Goal: Task Accomplishment & Management: Manage account settings

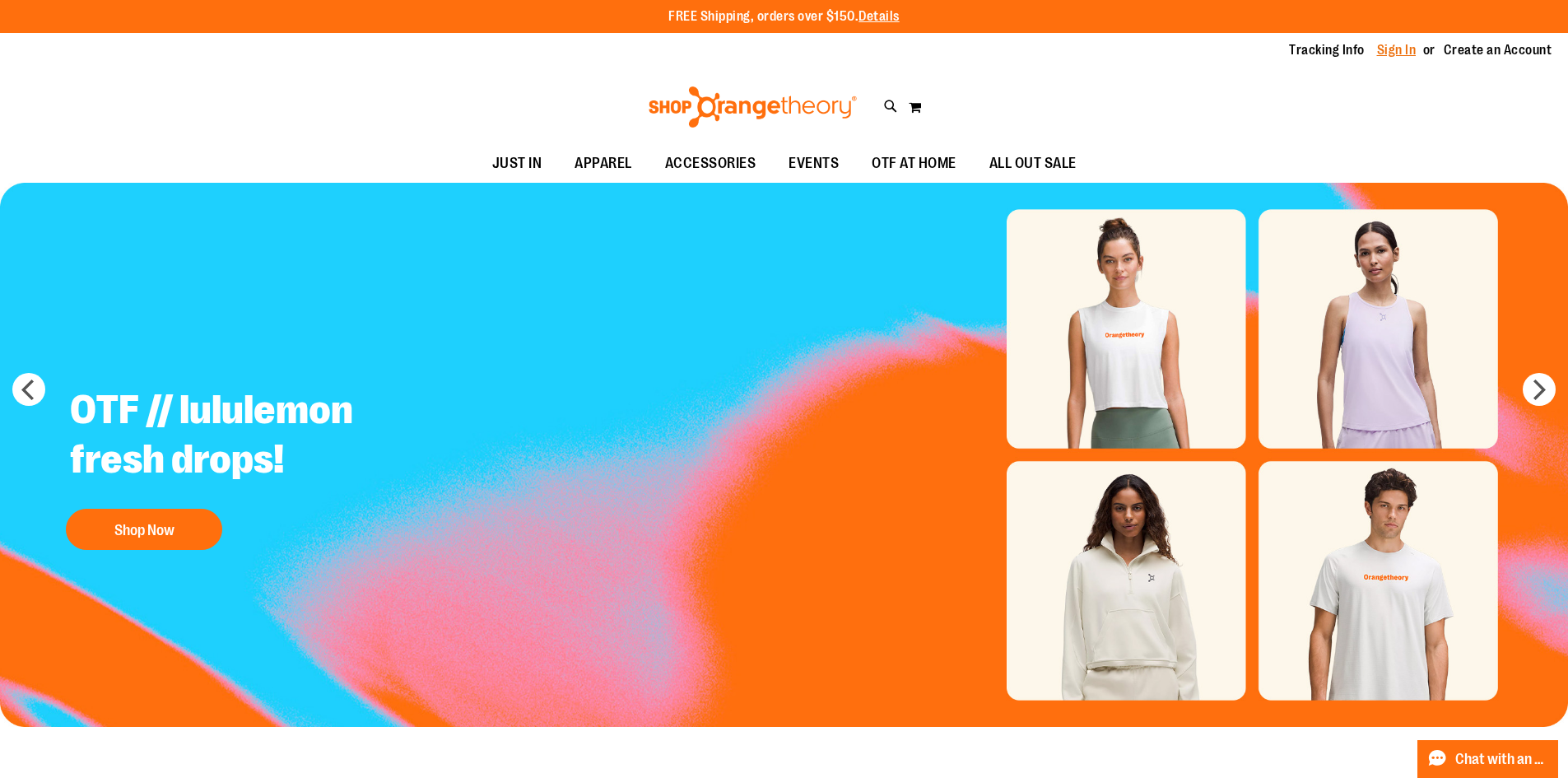
click at [1401, 50] on link "Sign In" at bounding box center [1397, 49] width 40 height 18
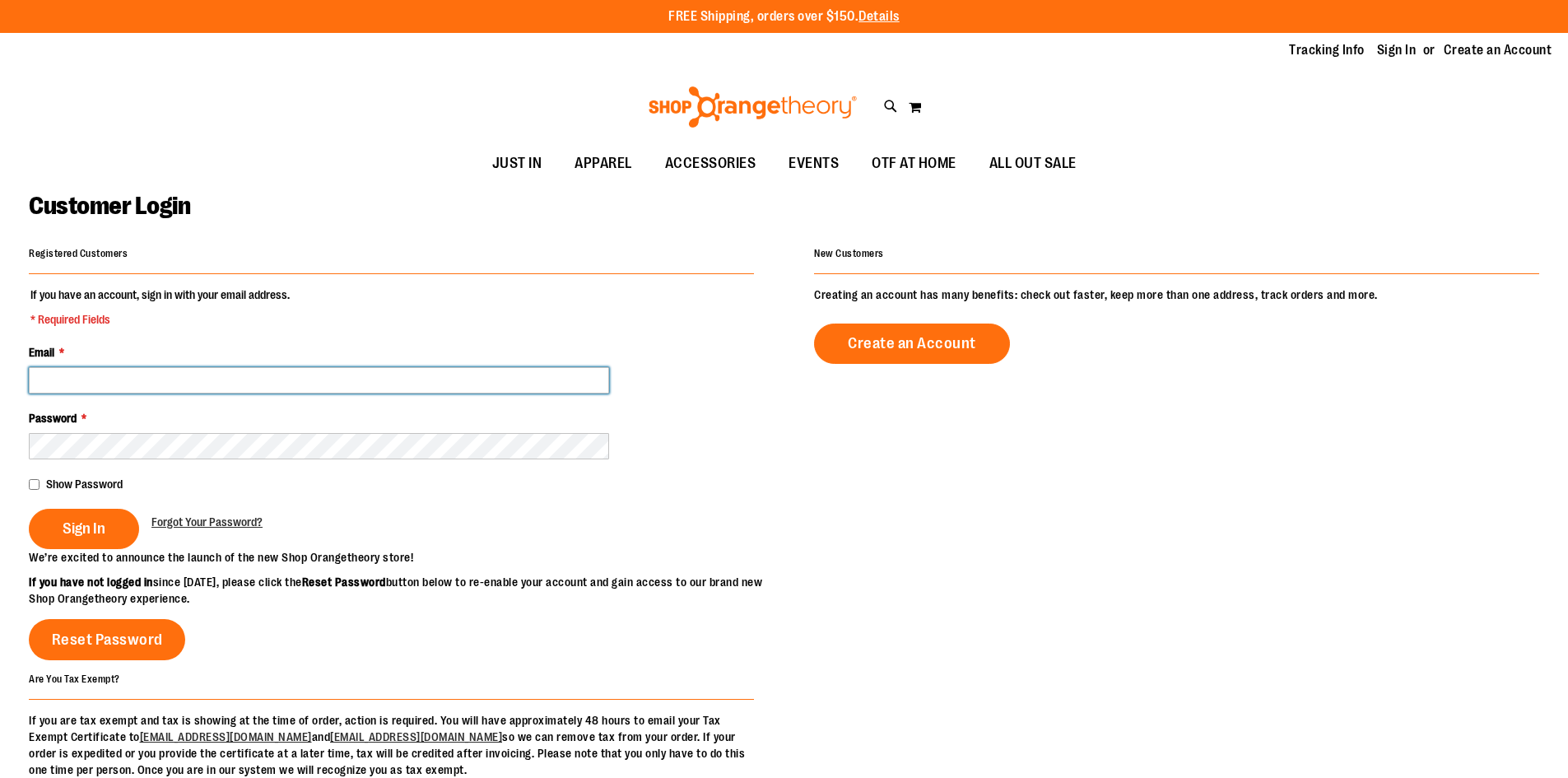
click at [92, 386] on input "Email *" at bounding box center [319, 380] width 580 height 26
click at [206, 373] on input "Email *" at bounding box center [319, 380] width 580 height 26
click at [270, 367] on input "Email *" at bounding box center [319, 380] width 580 height 26
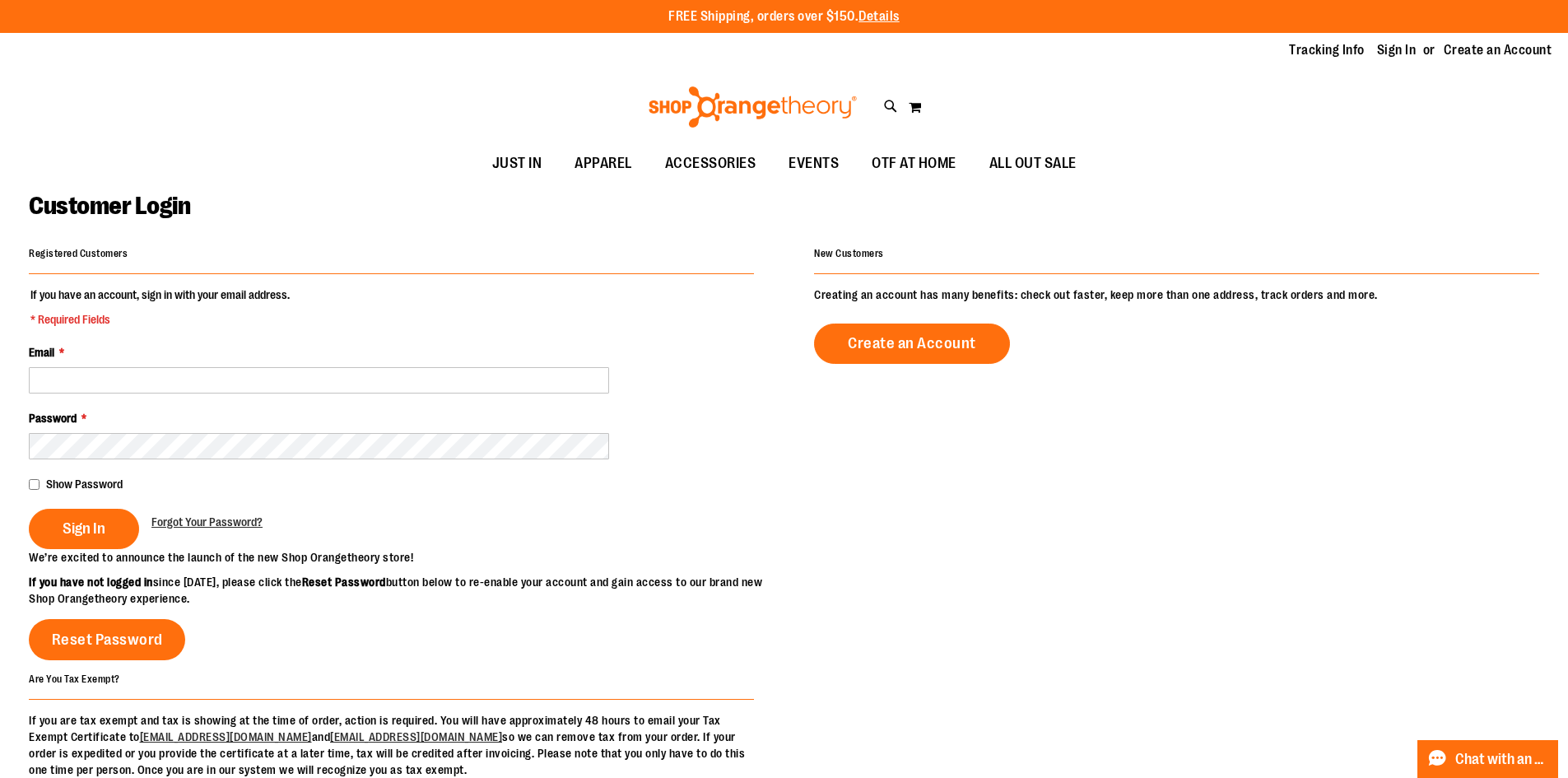
click at [557, 238] on div "Customer Login" at bounding box center [784, 216] width 1510 height 51
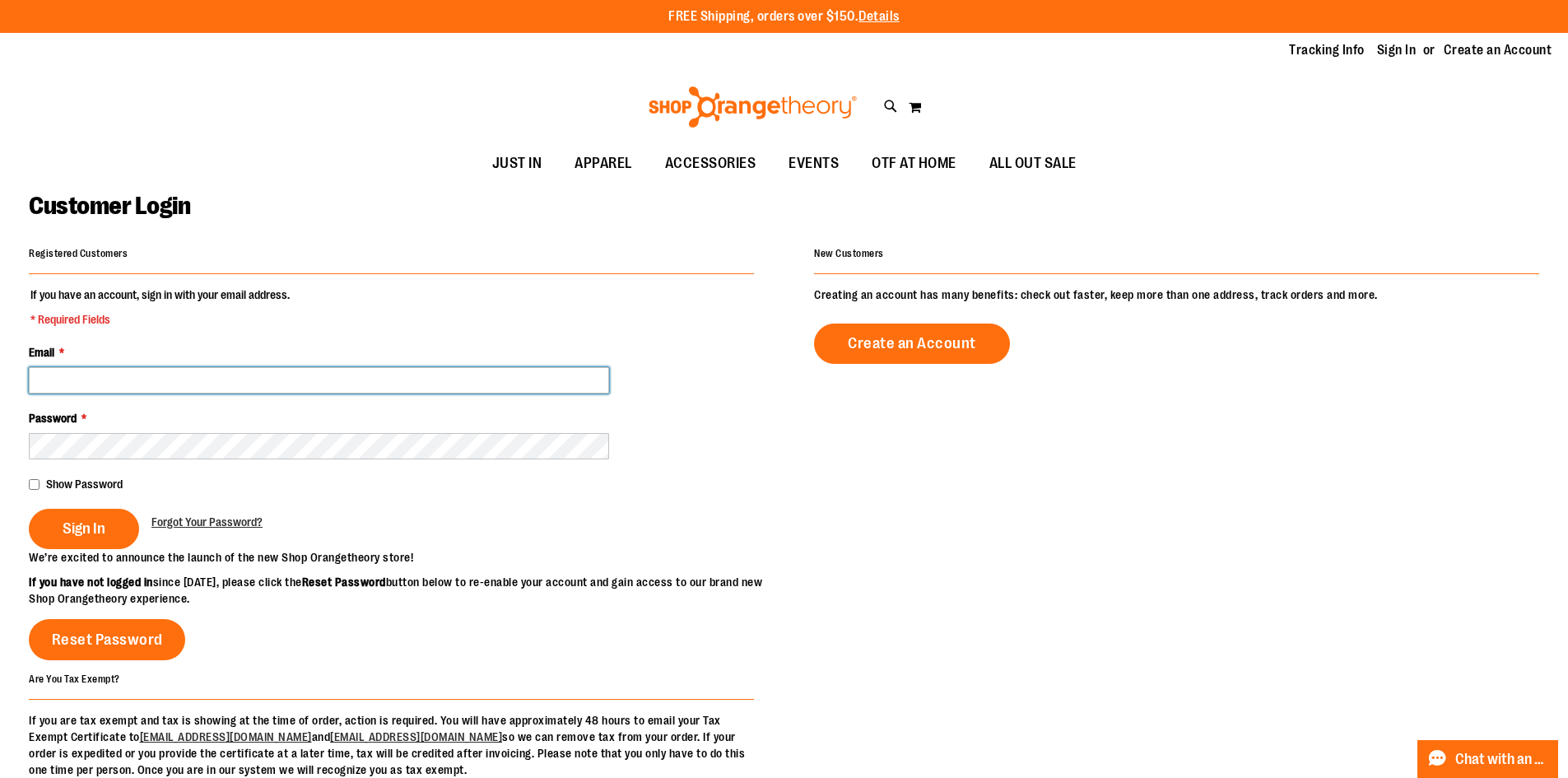
click at [211, 391] on input "Email *" at bounding box center [319, 380] width 580 height 26
type input "**********"
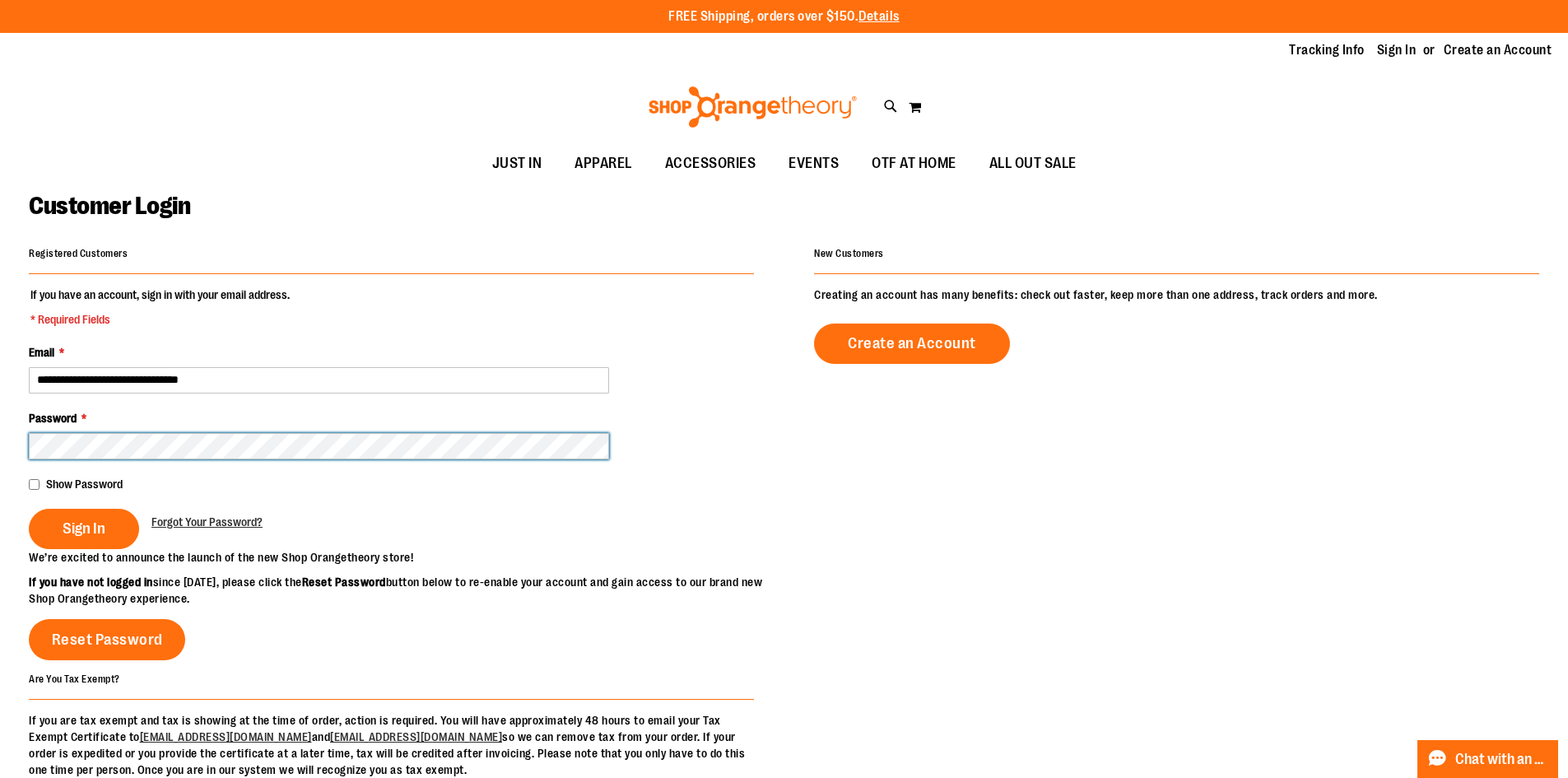
click at [29, 508] on button "Sign In" at bounding box center [84, 529] width 110 height 41
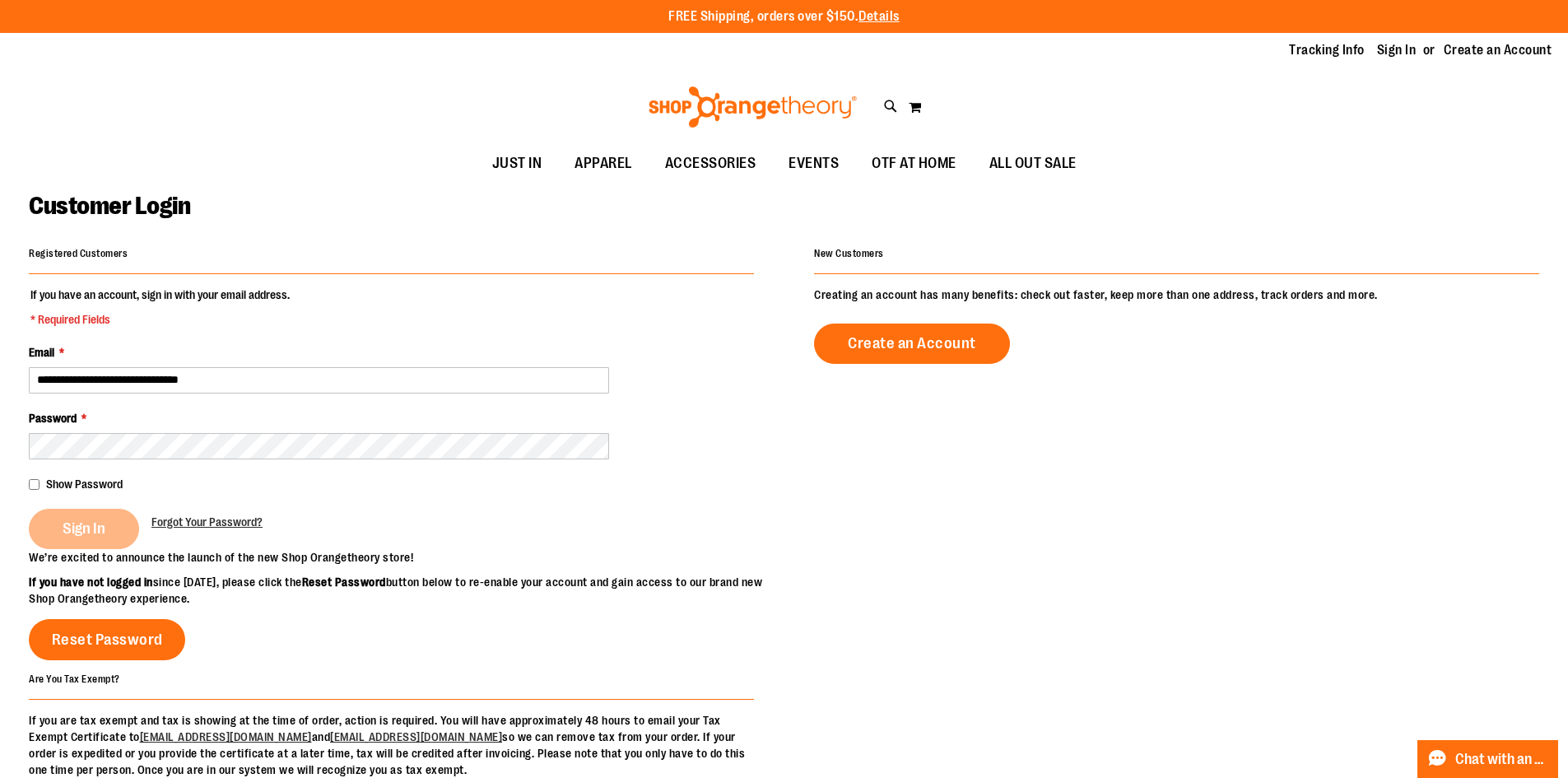
click at [106, 520] on div "Sign In" at bounding box center [90, 529] width 123 height 41
click at [74, 532] on div "Sign In" at bounding box center [90, 529] width 123 height 41
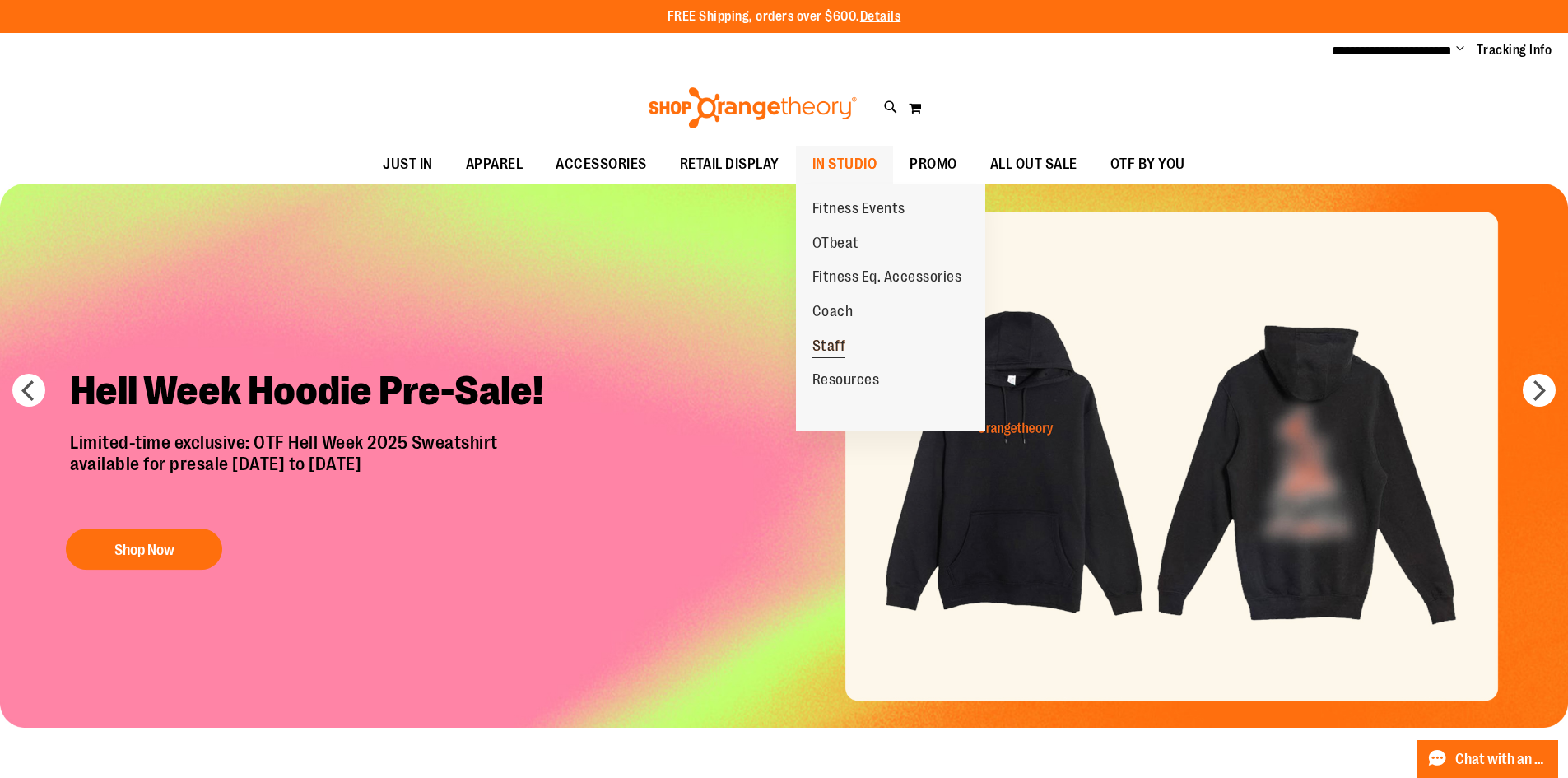
click at [829, 341] on span "Staff" at bounding box center [829, 348] width 34 height 20
